Goal: Navigation & Orientation: Find specific page/section

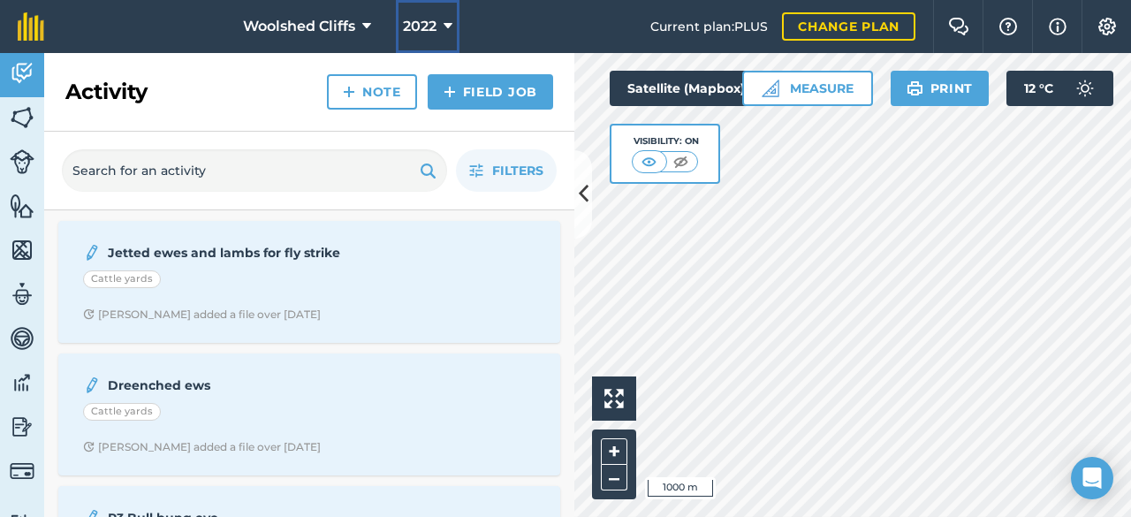
click at [450, 17] on icon at bounding box center [447, 26] width 9 height 21
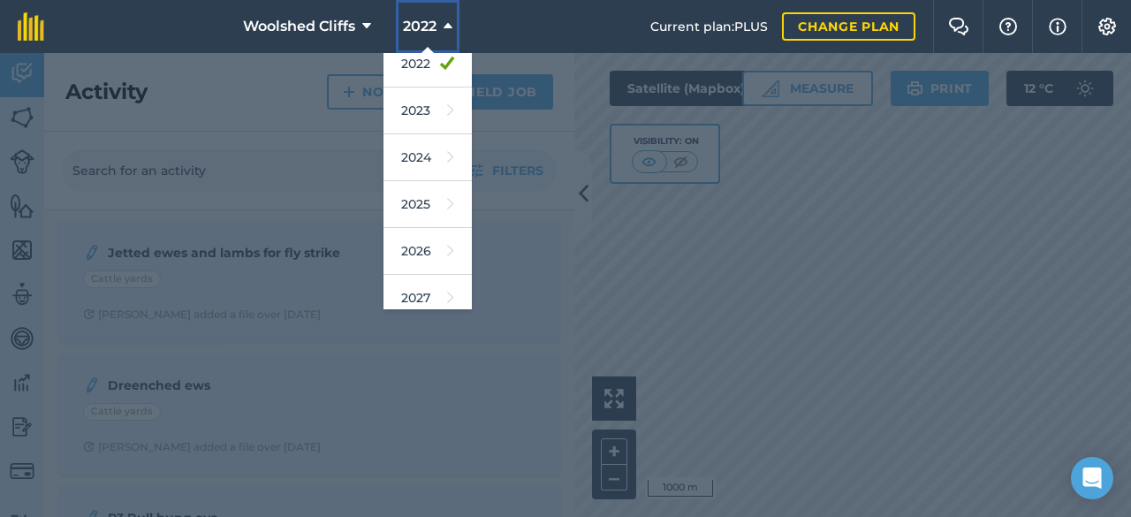
scroll to position [255, 0]
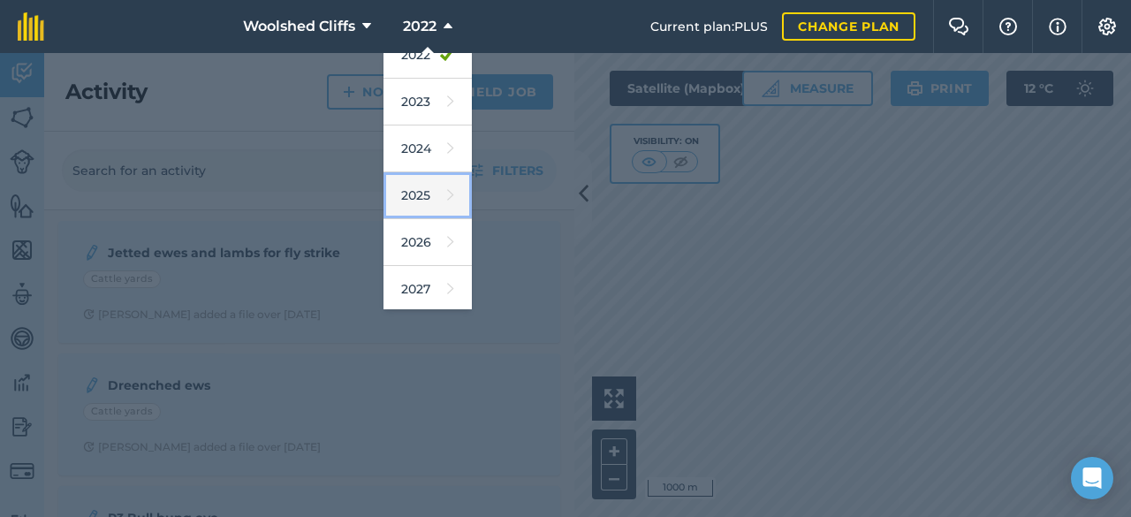
click at [440, 194] on link "2025" at bounding box center [427, 195] width 88 height 47
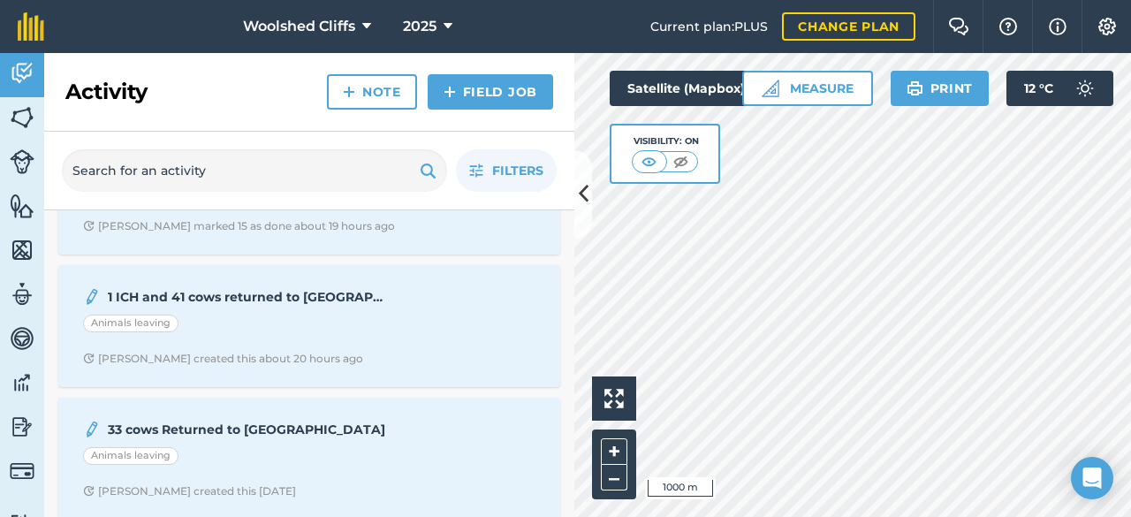
scroll to position [0, 0]
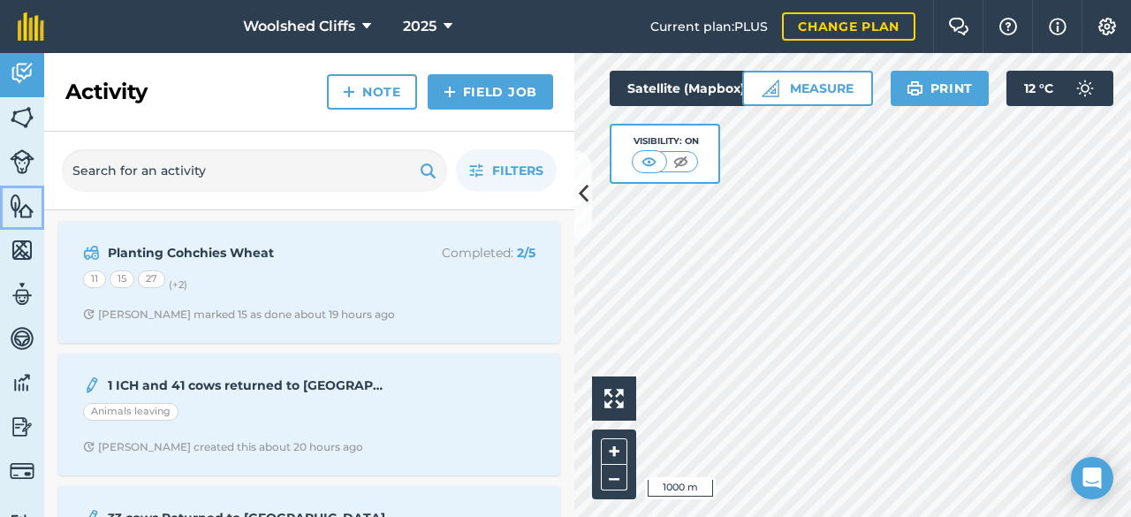
click at [28, 207] on img at bounding box center [22, 206] width 25 height 26
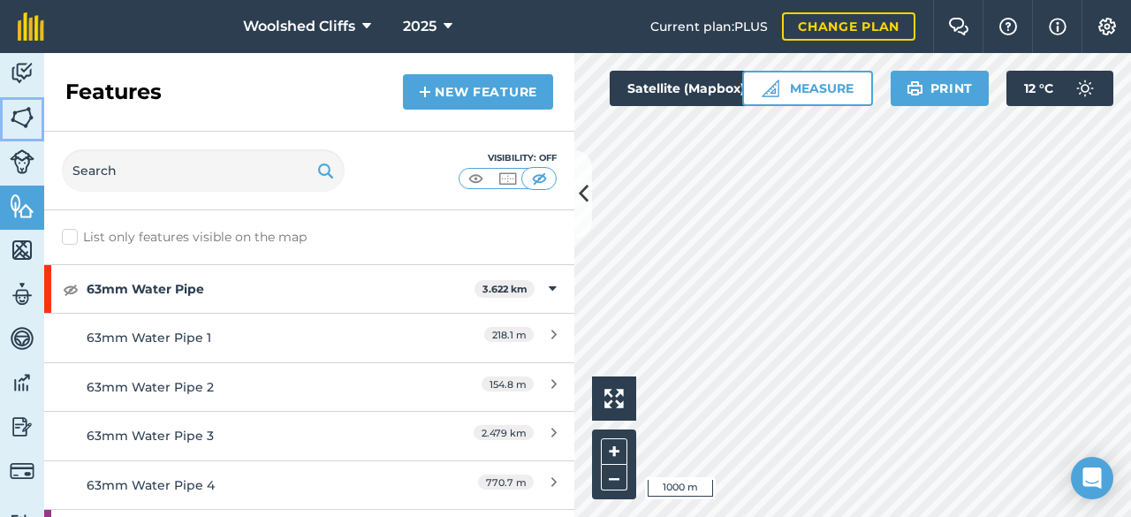
click at [26, 113] on img at bounding box center [22, 117] width 25 height 26
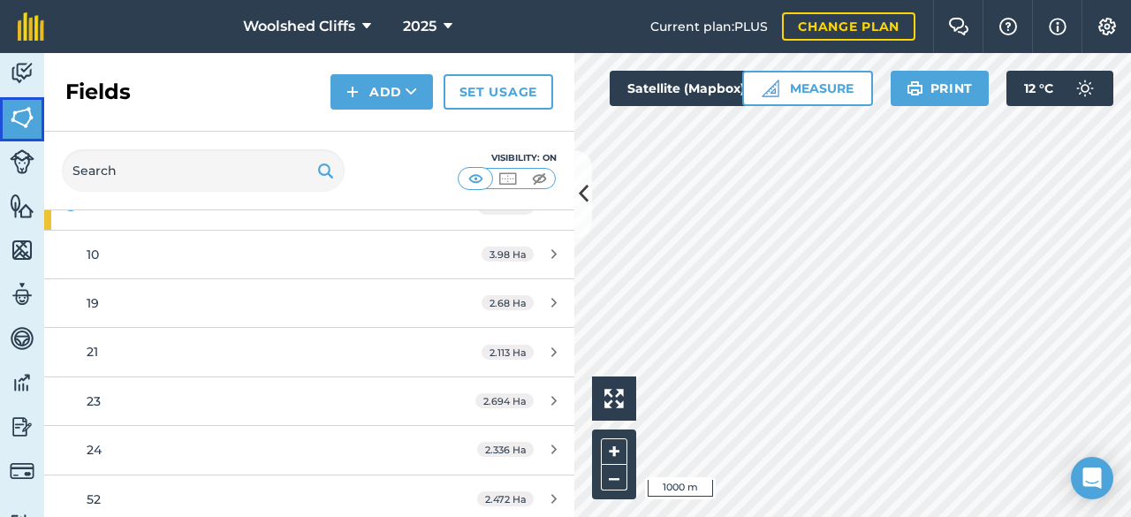
scroll to position [88, 0]
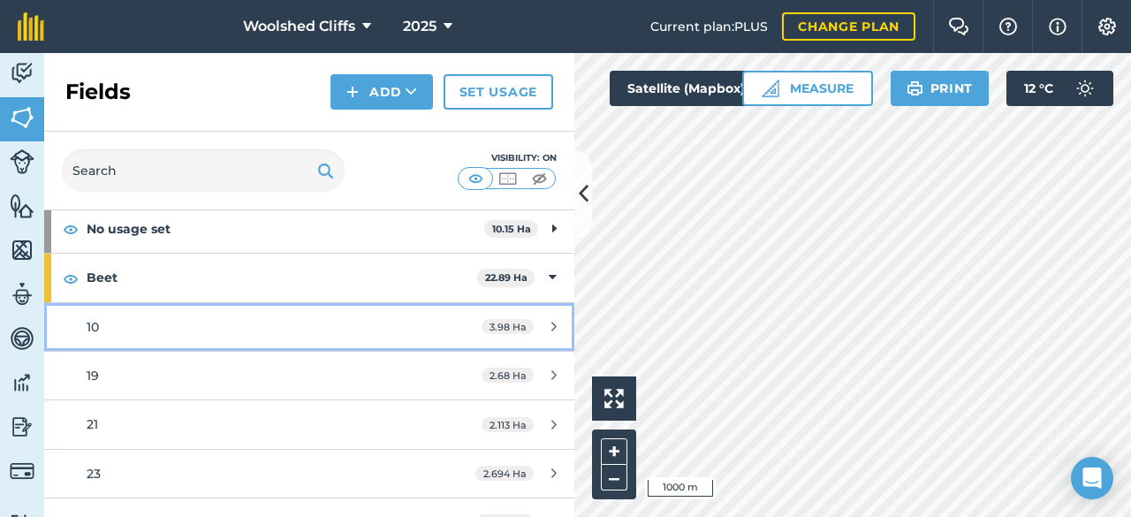
click at [169, 321] on div "10" at bounding box center [253, 326] width 332 height 19
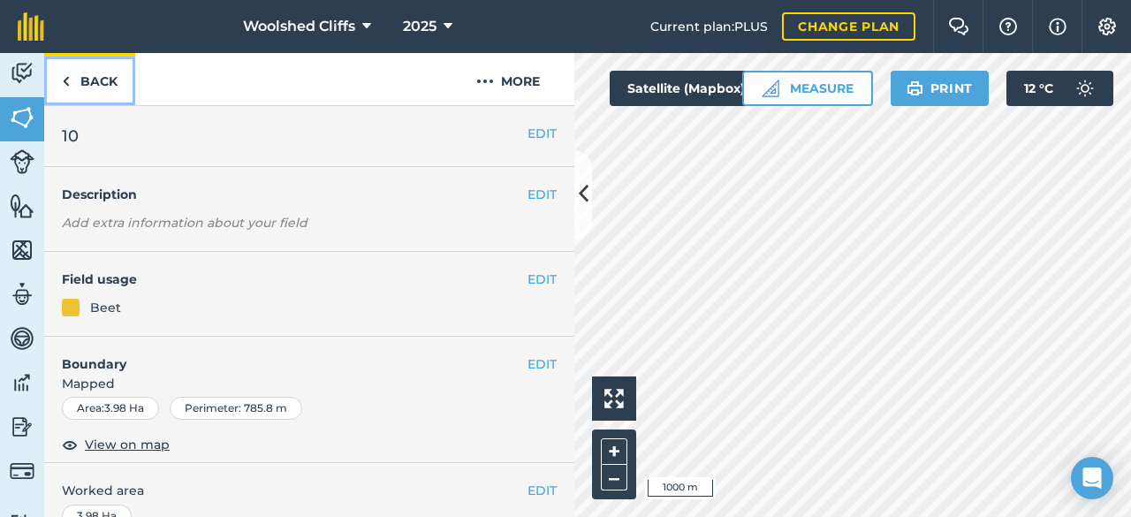
click at [57, 77] on link "Back" at bounding box center [89, 79] width 91 height 52
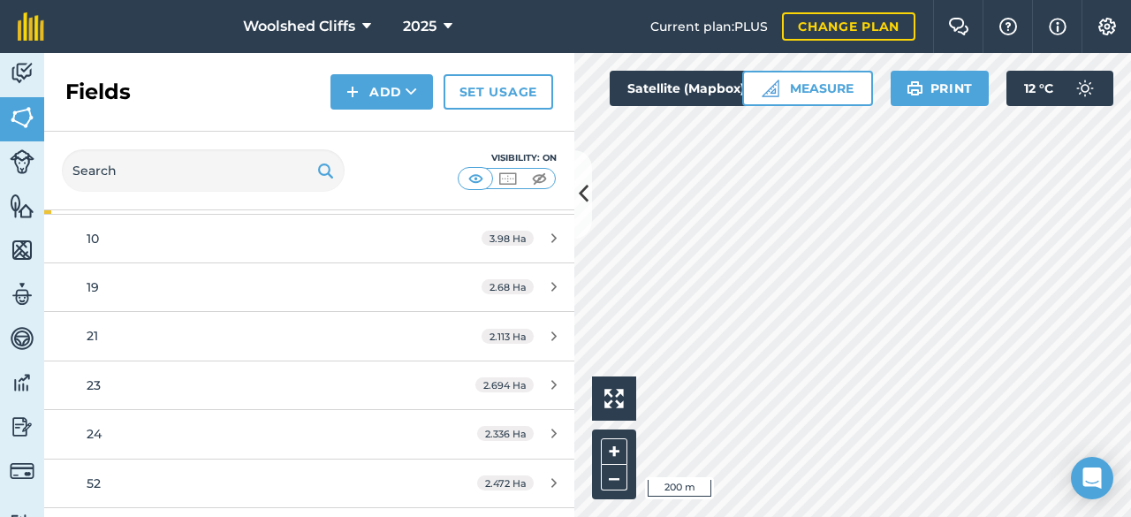
scroll to position [265, 0]
